Goal: Transaction & Acquisition: Purchase product/service

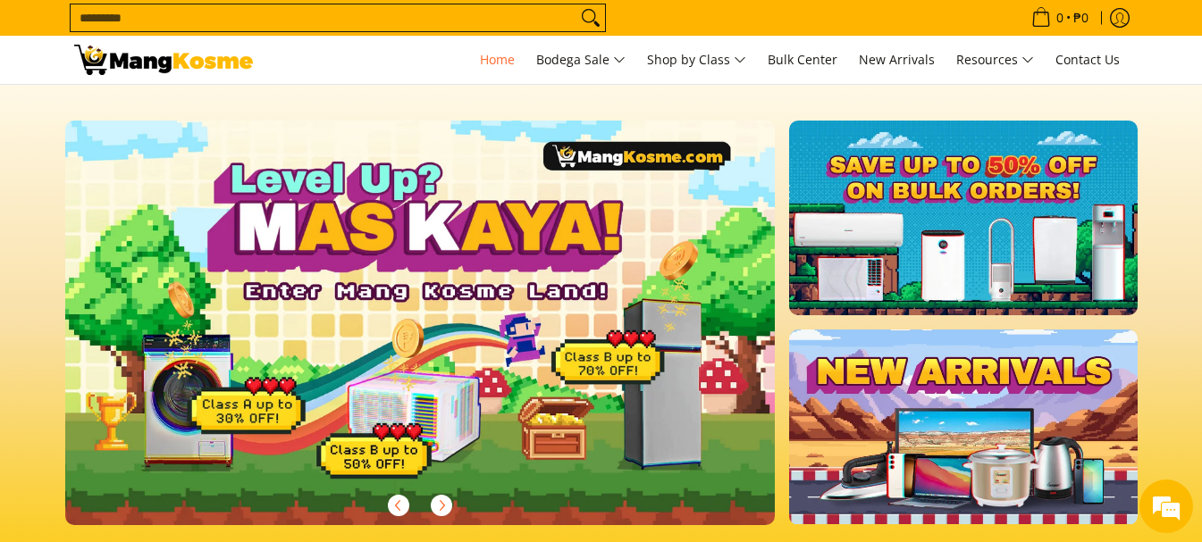
click at [357, 23] on input "Search..." at bounding box center [324, 17] width 506 height 27
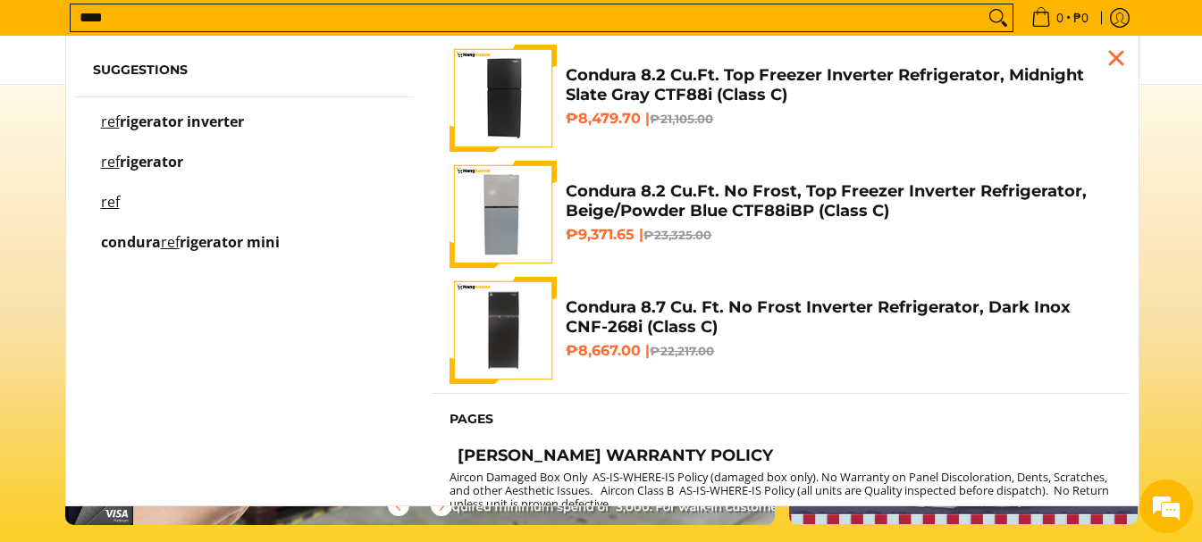
scroll to position [0, 1421]
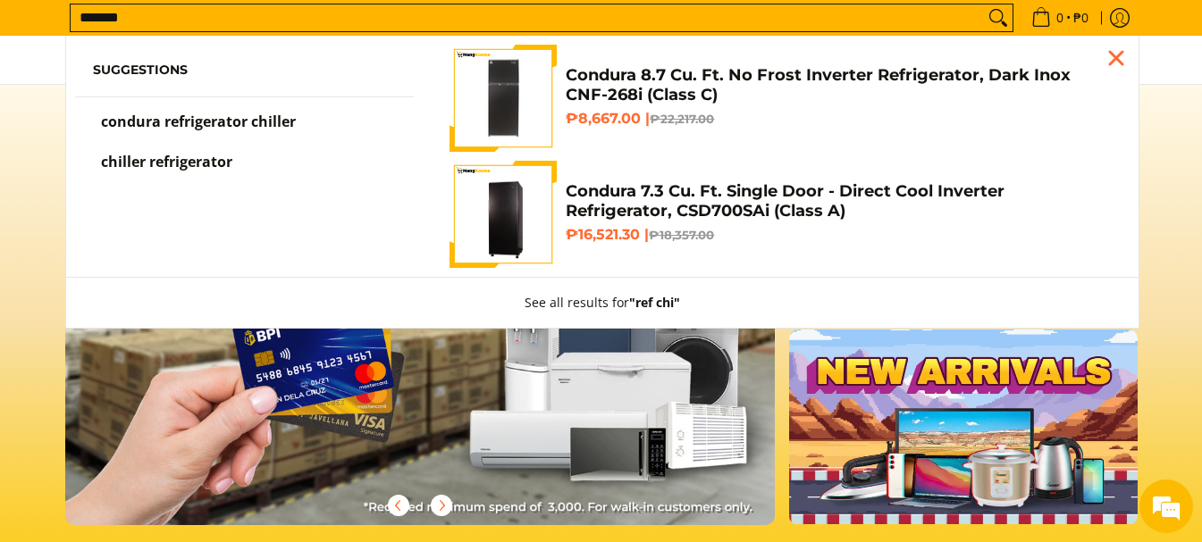
type input "*******"
click at [273, 117] on span "condura refrigerator chiller" at bounding box center [198, 122] width 195 height 20
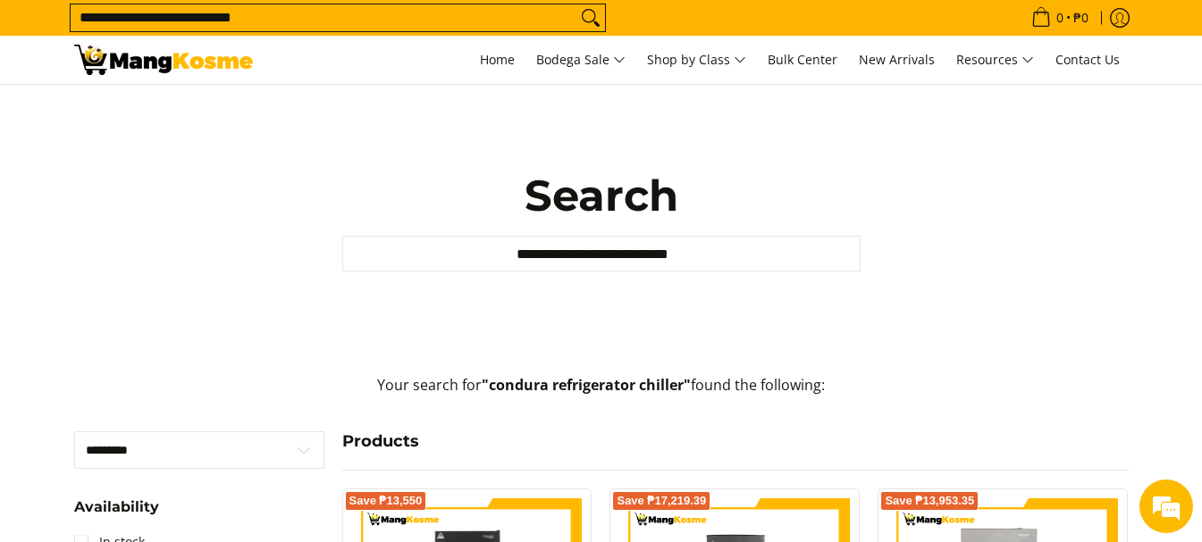
click at [839, 256] on input "**********" at bounding box center [601, 254] width 518 height 36
click at [300, 11] on input "**********" at bounding box center [324, 17] width 506 height 27
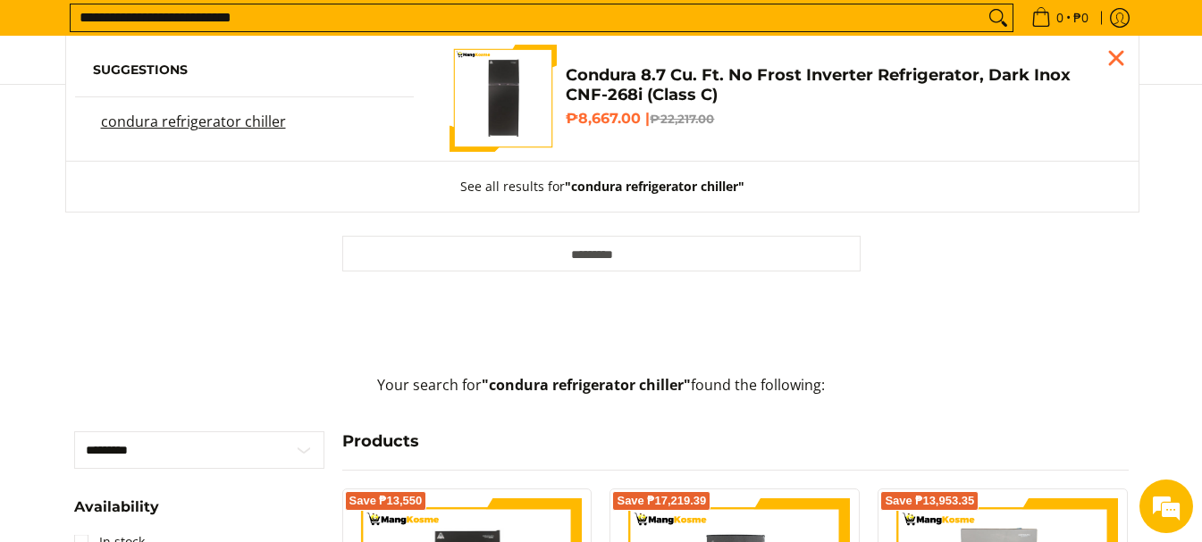
click at [516, 113] on img "Customer Navigation" at bounding box center [503, 98] width 107 height 105
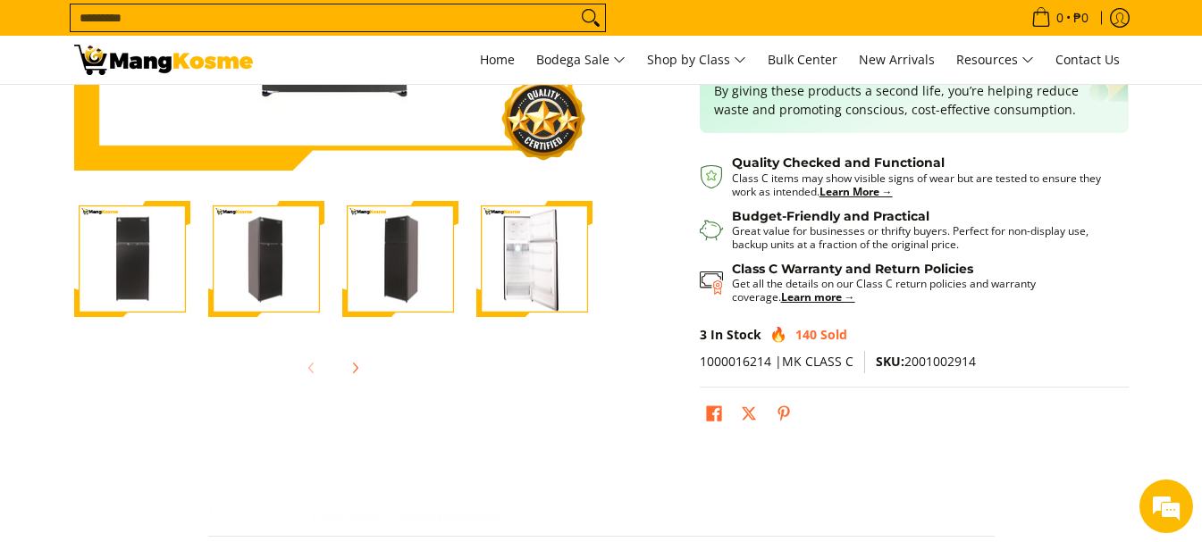
scroll to position [536, 0]
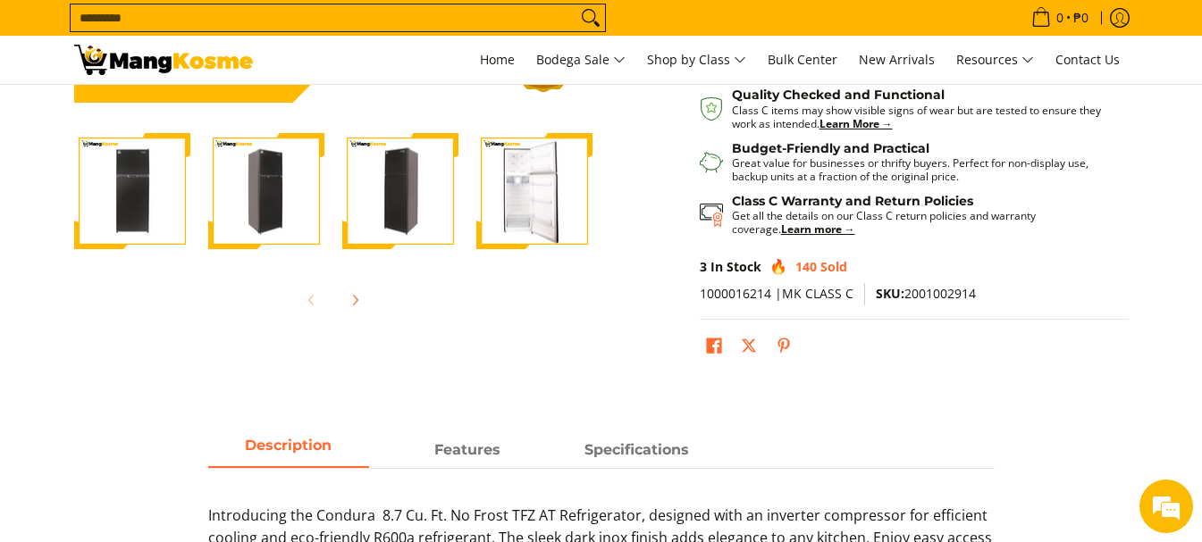
click at [519, 182] on img "Condura 8.7 Cu. Ft. No Frost Inverter Refrigerator, Dark Inox CNF-268i (Class C…" at bounding box center [534, 191] width 116 height 113
click at [533, 205] on img "Condura 8.7 Cu. Ft. No Frost Inverter Refrigerator, Dark Inox CNF-268i (Class C…" at bounding box center [534, 191] width 116 height 113
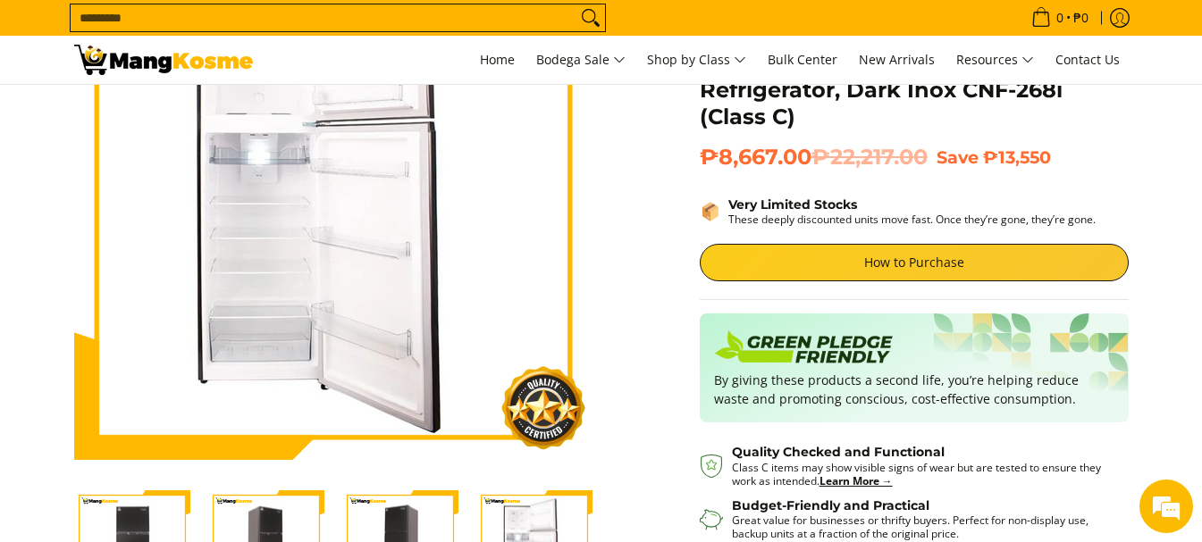
scroll to position [0, 0]
click at [283, 232] on img at bounding box center [333, 201] width 518 height 506
click at [371, 232] on img at bounding box center [333, 201] width 518 height 506
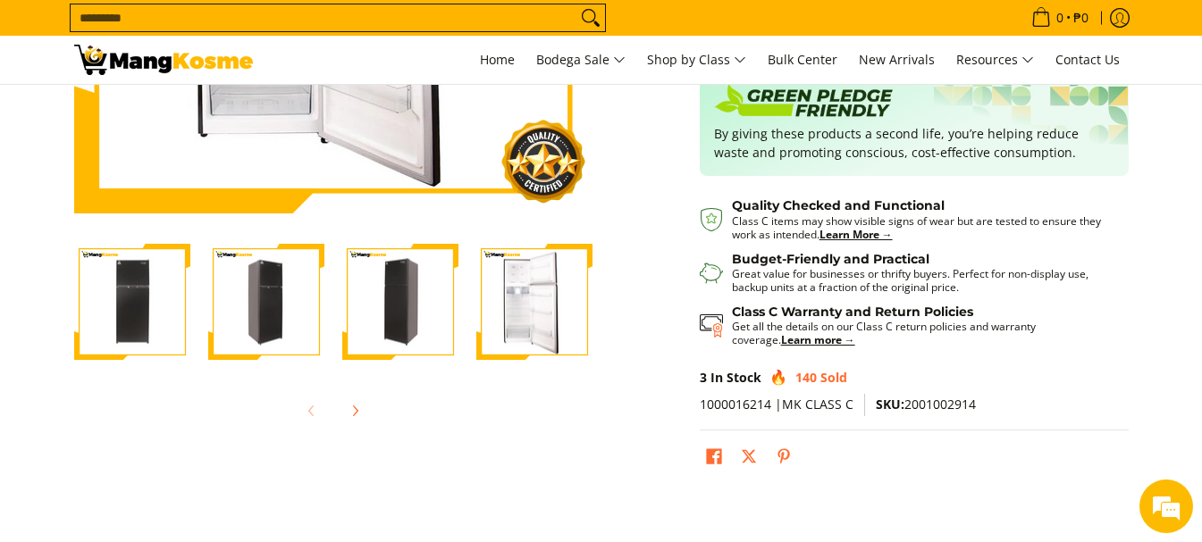
scroll to position [447, 0]
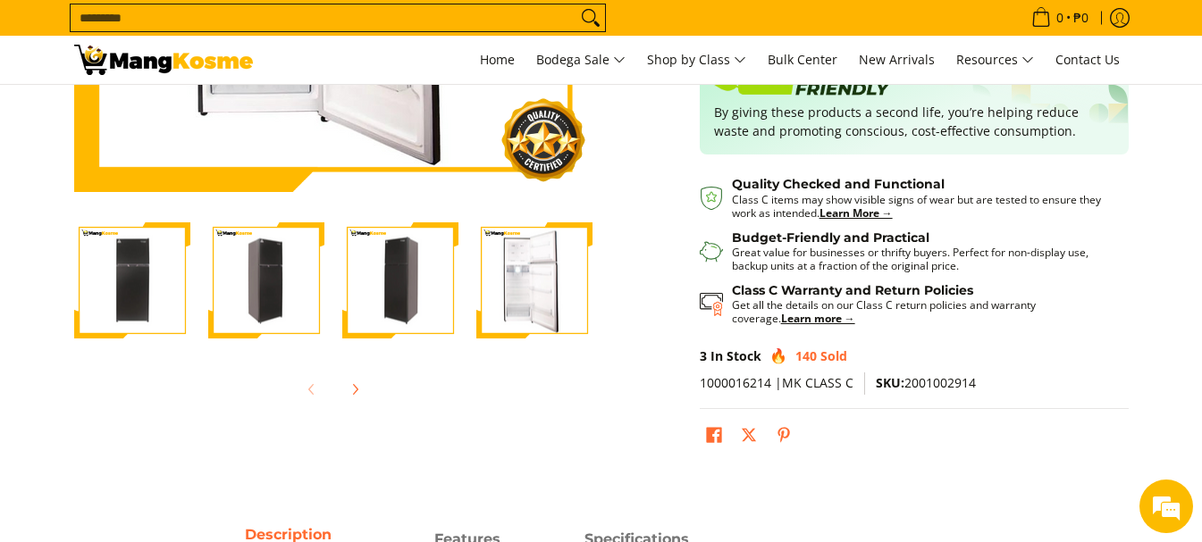
click at [381, 276] on img "Condura 8.7 Cu. Ft. No Frost Inverter Refrigerator, Dark Inox CNF-268i (Class C…" at bounding box center [400, 280] width 116 height 113
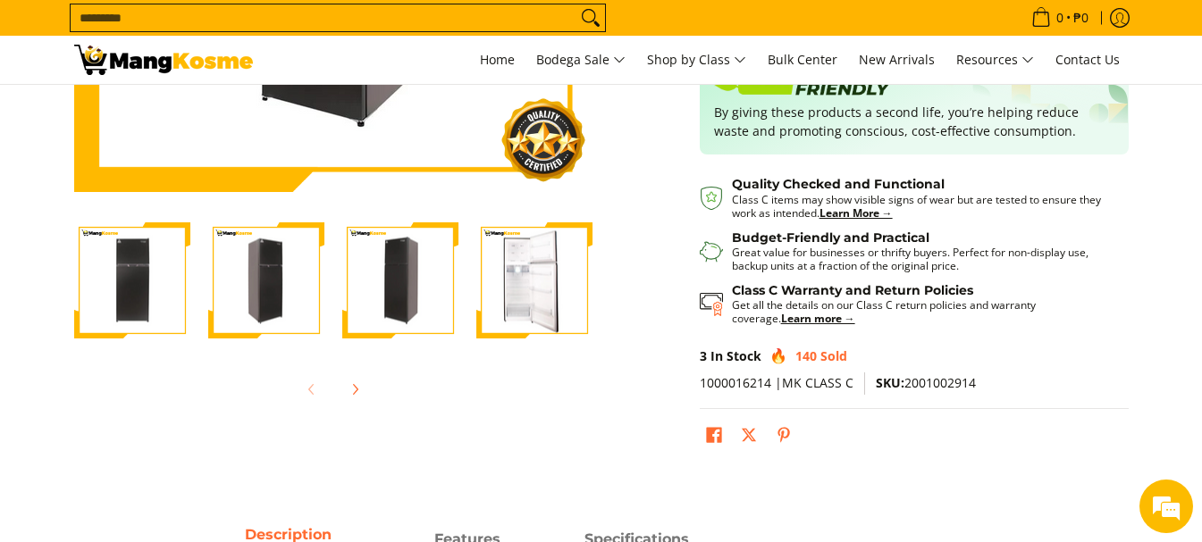
click at [299, 279] on img "Condura 8.7 Cu. Ft. No Frost Inverter Refrigerator, Dark Inox CNF-268i (Class C…" at bounding box center [266, 280] width 116 height 113
click at [167, 288] on img "Condura 8.7 Cu. Ft. No Frost Inverter Refrigerator, Dark Inox CNF-268i (Class C…" at bounding box center [132, 280] width 116 height 113
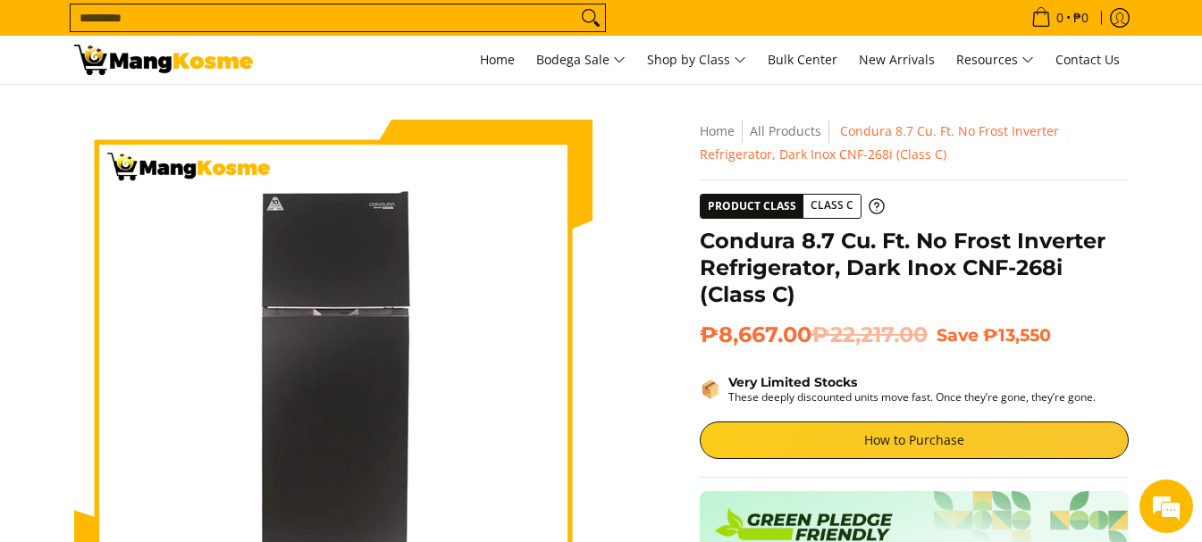
scroll to position [0, 0]
